Goal: Information Seeking & Learning: Learn about a topic

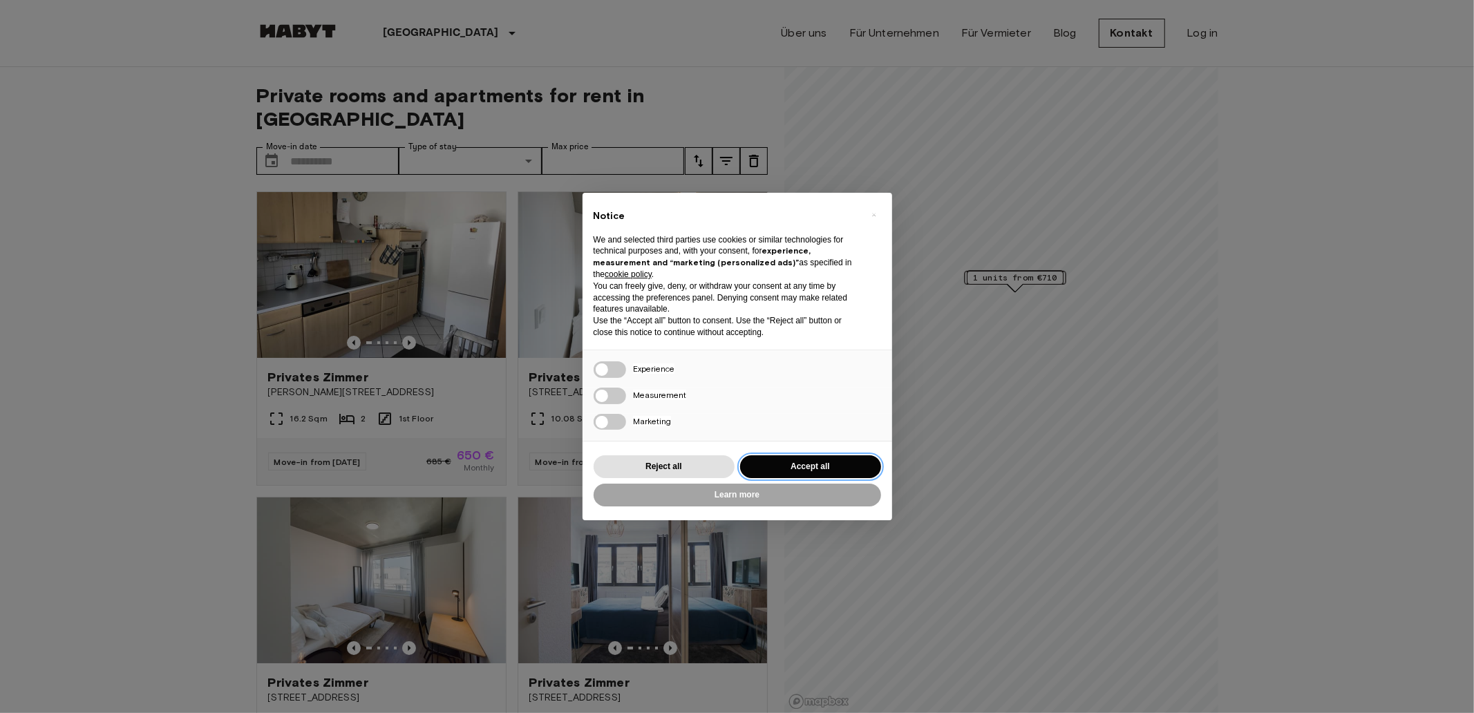
click at [832, 468] on button "Accept all" at bounding box center [810, 466] width 141 height 23
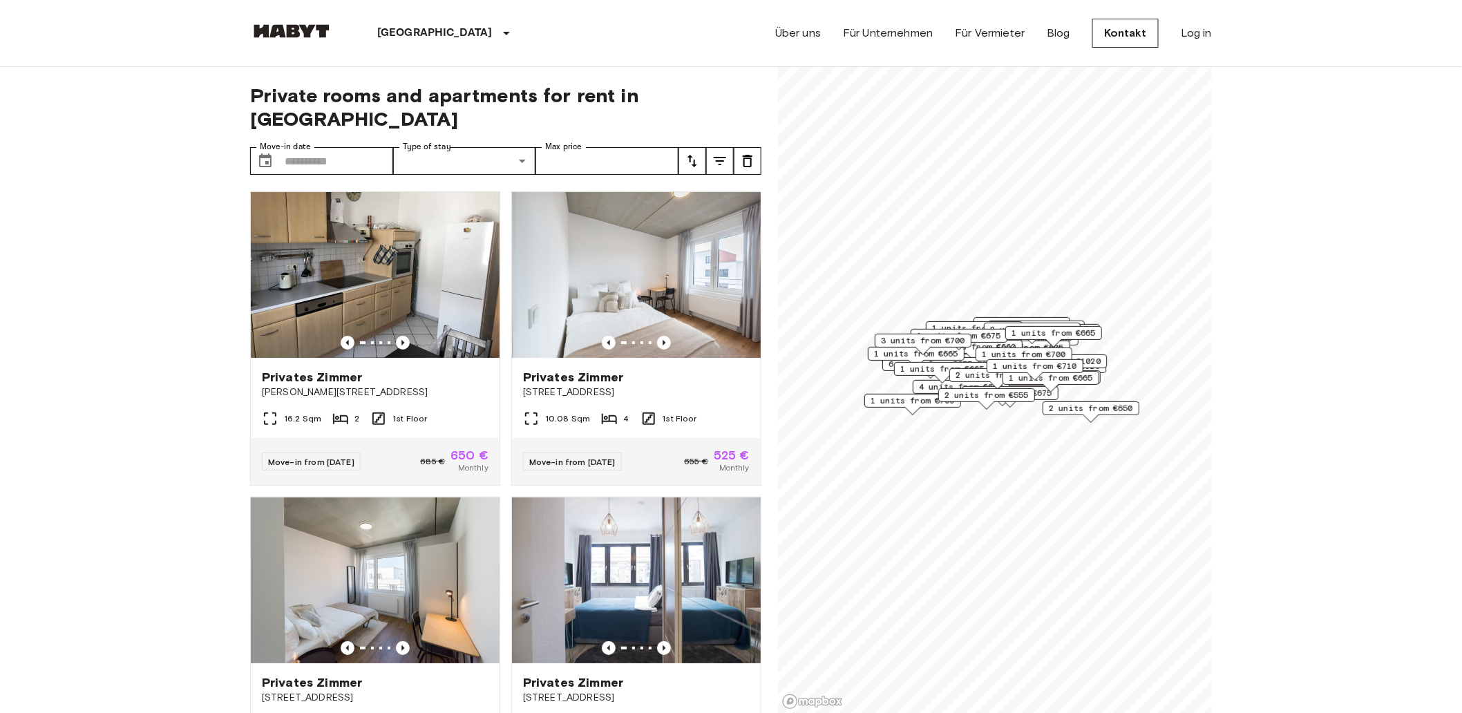
click at [703, 147] on button "tune" at bounding box center [692, 161] width 28 height 28
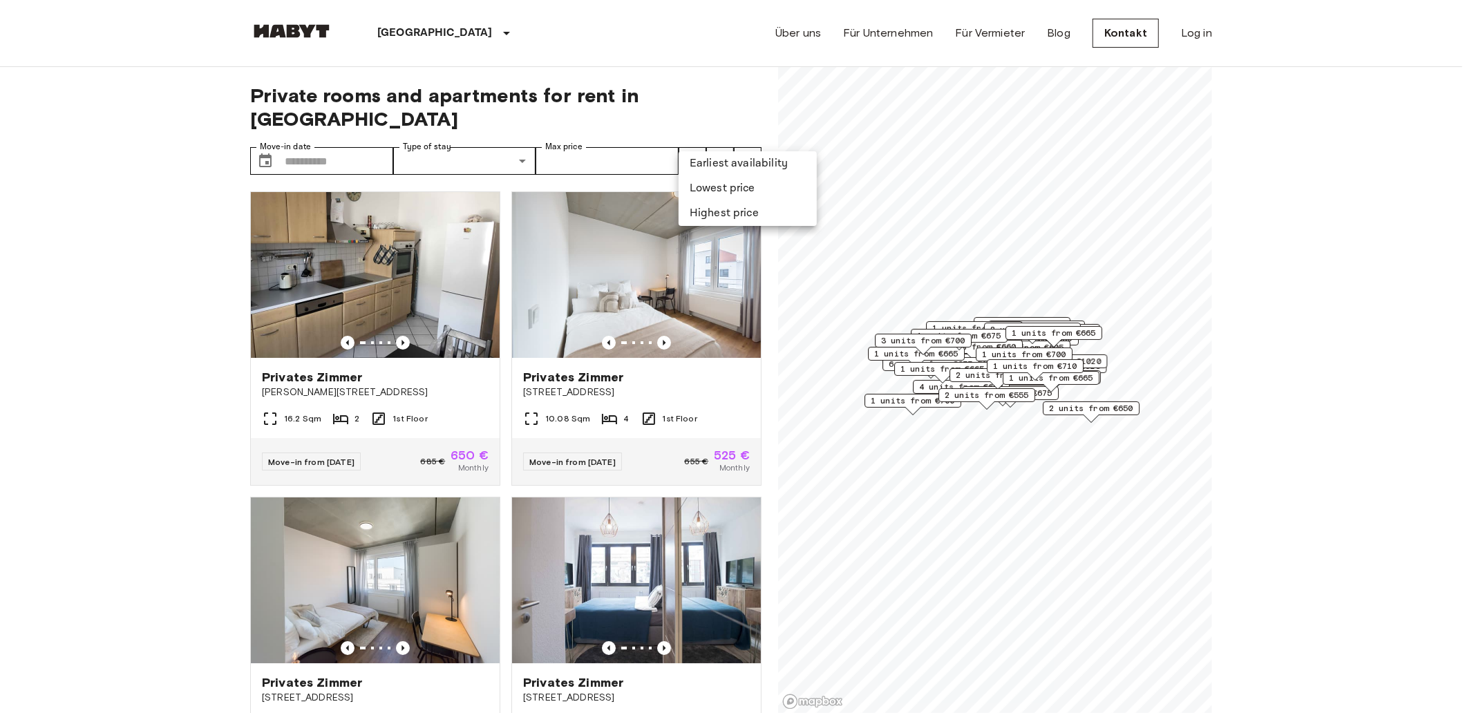
click at [734, 189] on li "Lowest price" at bounding box center [747, 188] width 138 height 25
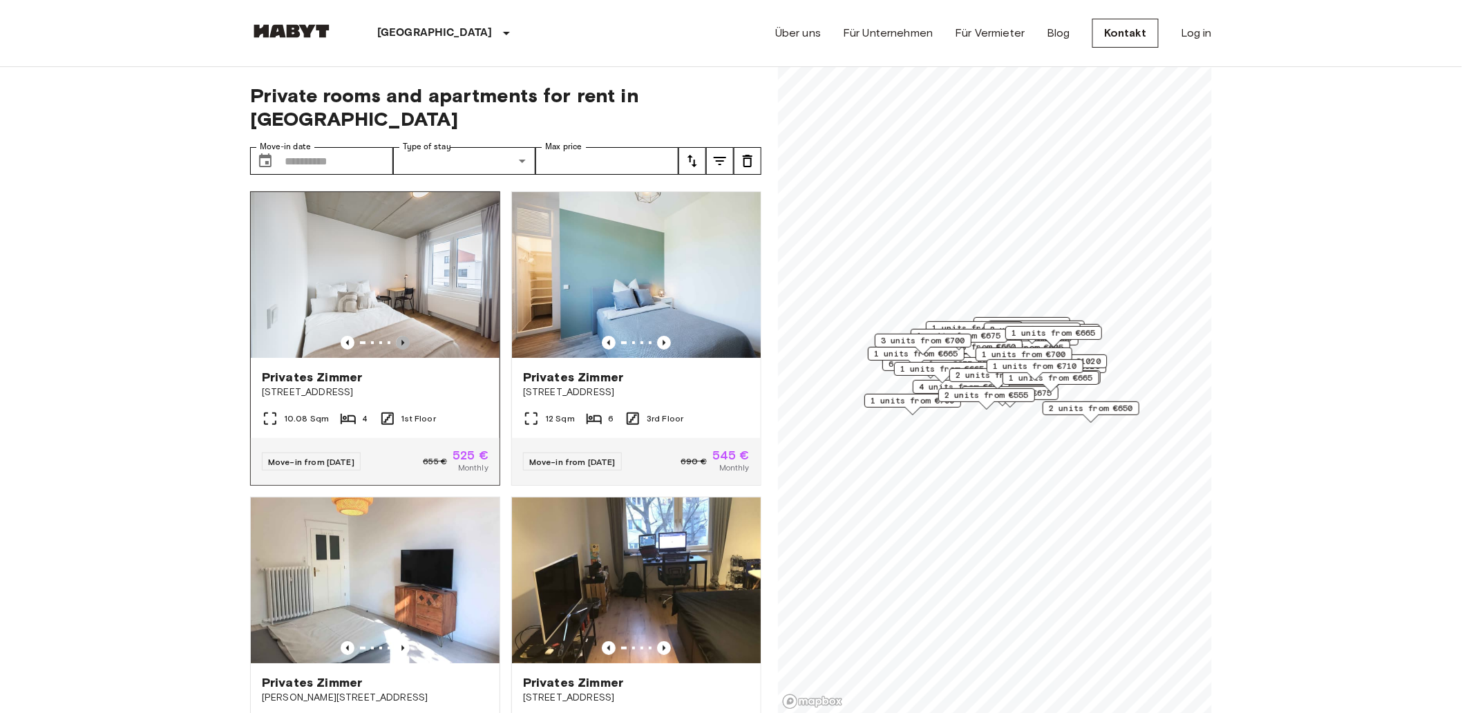
click at [402, 336] on icon "Previous image" at bounding box center [403, 343] width 14 height 14
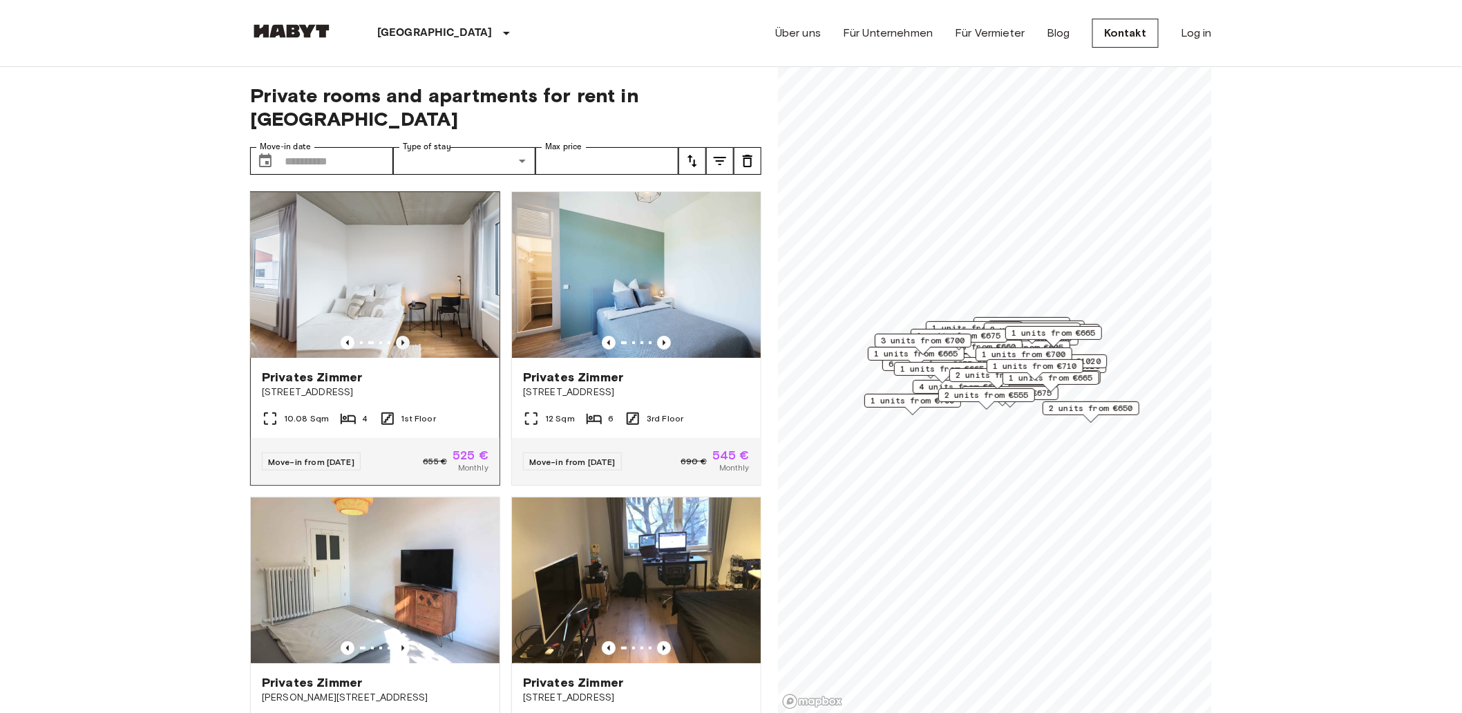
click at [402, 336] on icon "Previous image" at bounding box center [403, 343] width 14 height 14
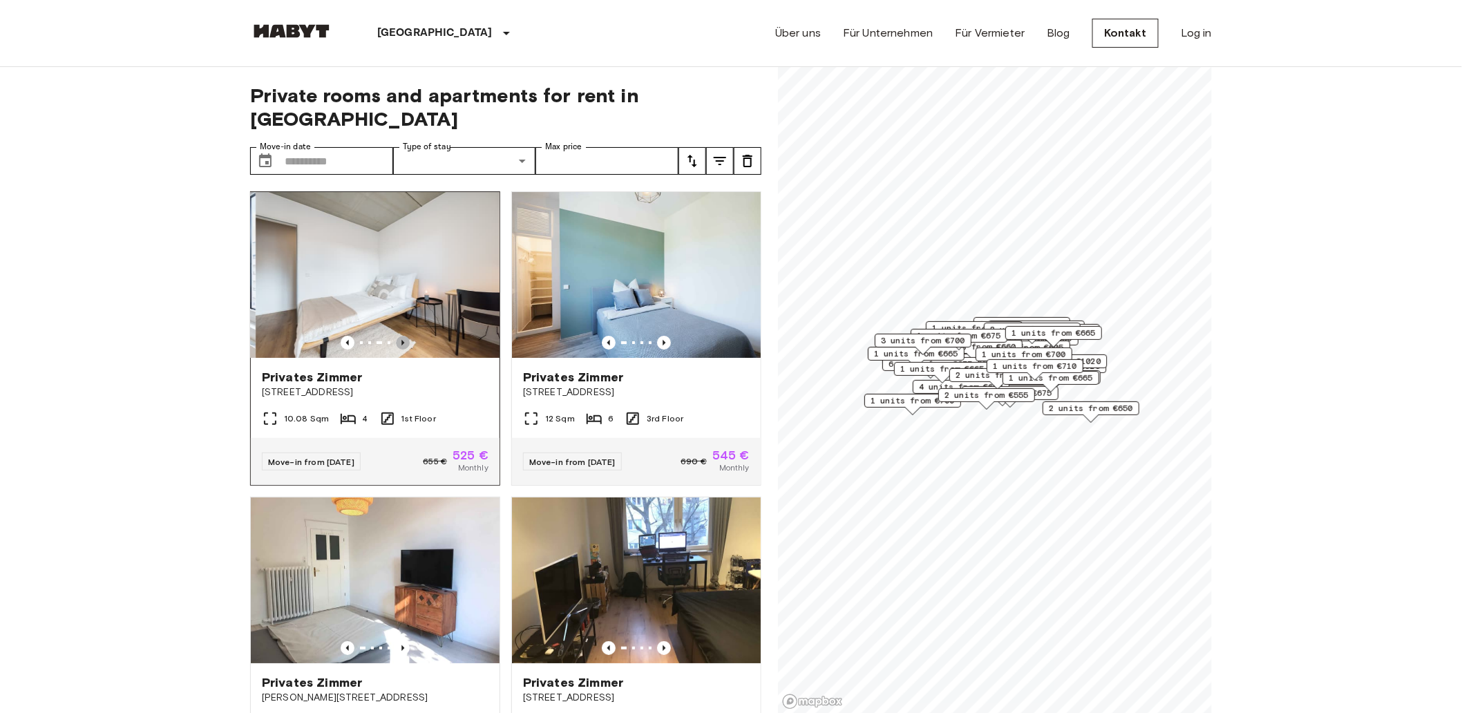
click at [402, 336] on icon "Previous image" at bounding box center [403, 343] width 14 height 14
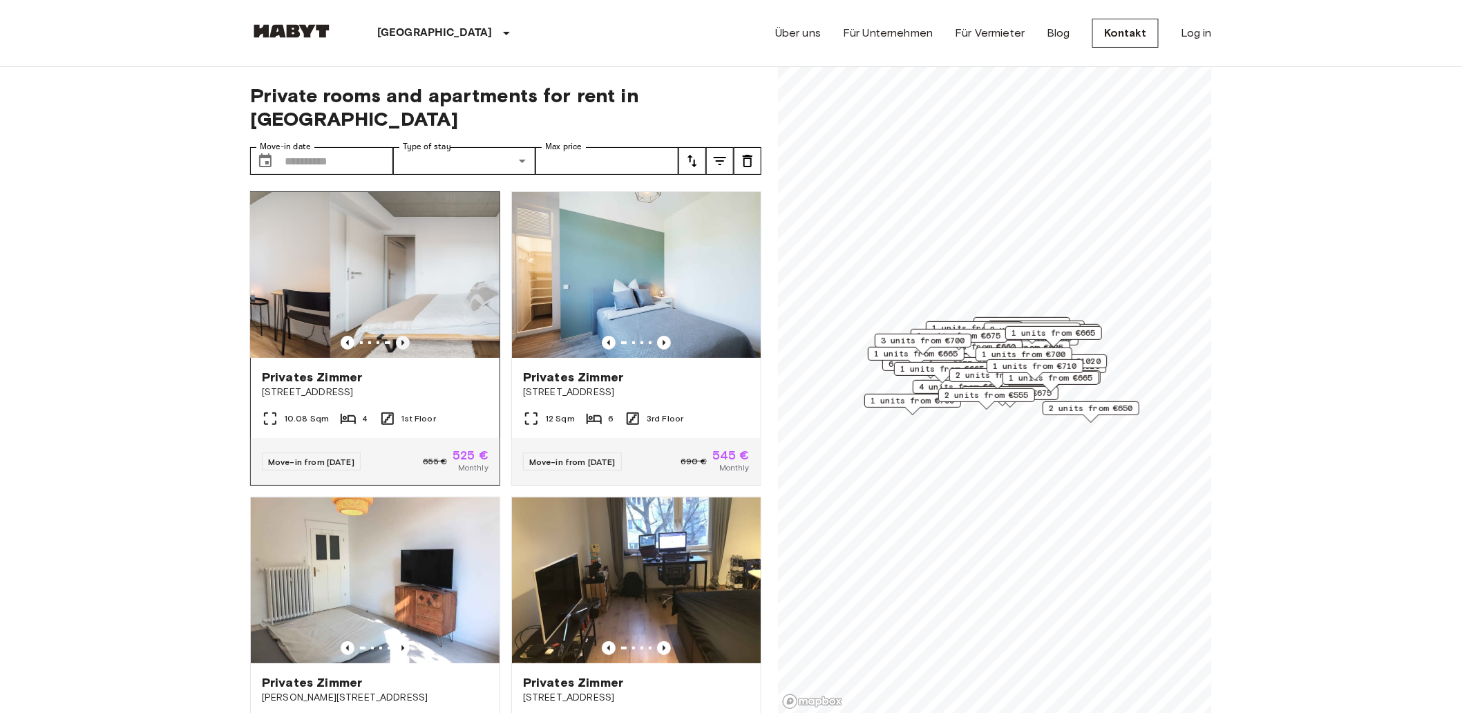
click at [402, 336] on icon "Previous image" at bounding box center [403, 343] width 14 height 14
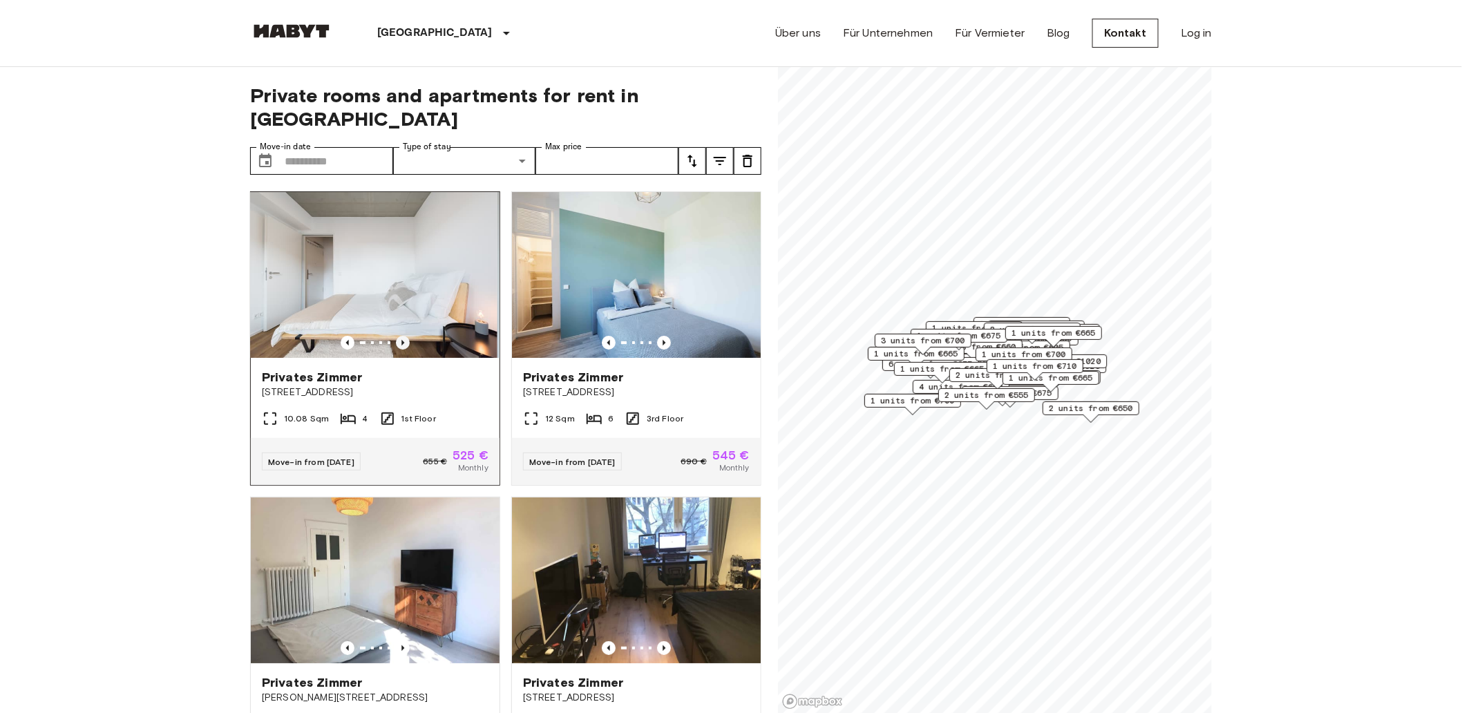
click at [402, 336] on icon "Previous image" at bounding box center [403, 343] width 14 height 14
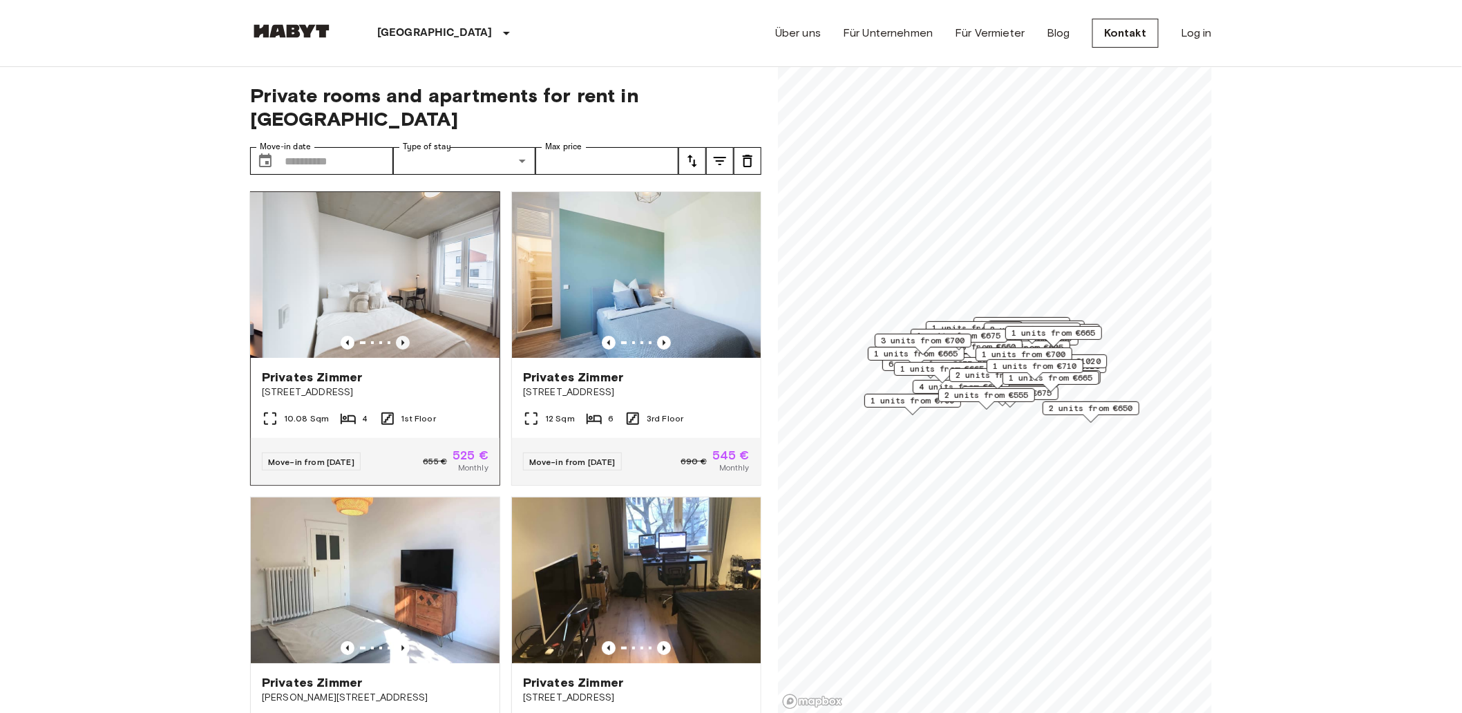
click at [402, 336] on icon "Previous image" at bounding box center [403, 343] width 14 height 14
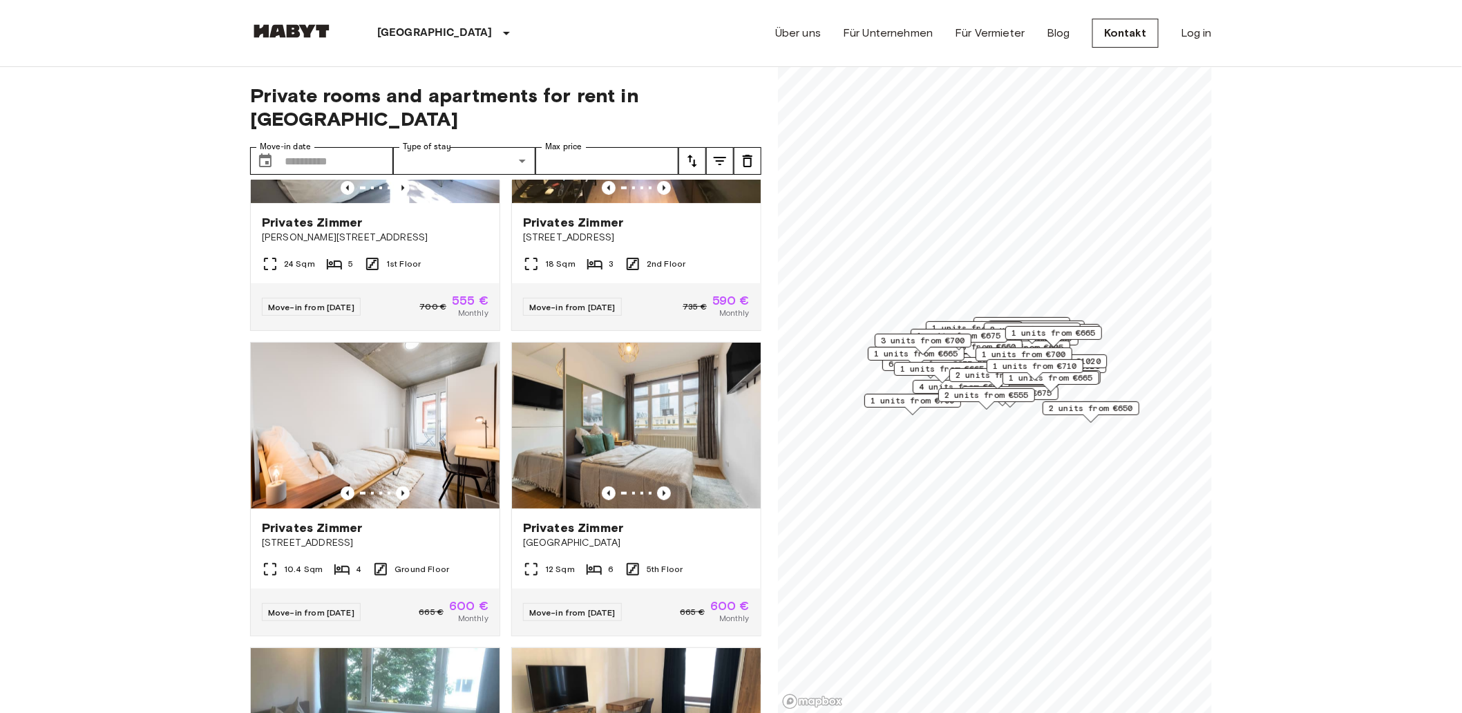
scroll to position [921, 0]
